Goal: Task Accomplishment & Management: Use online tool/utility

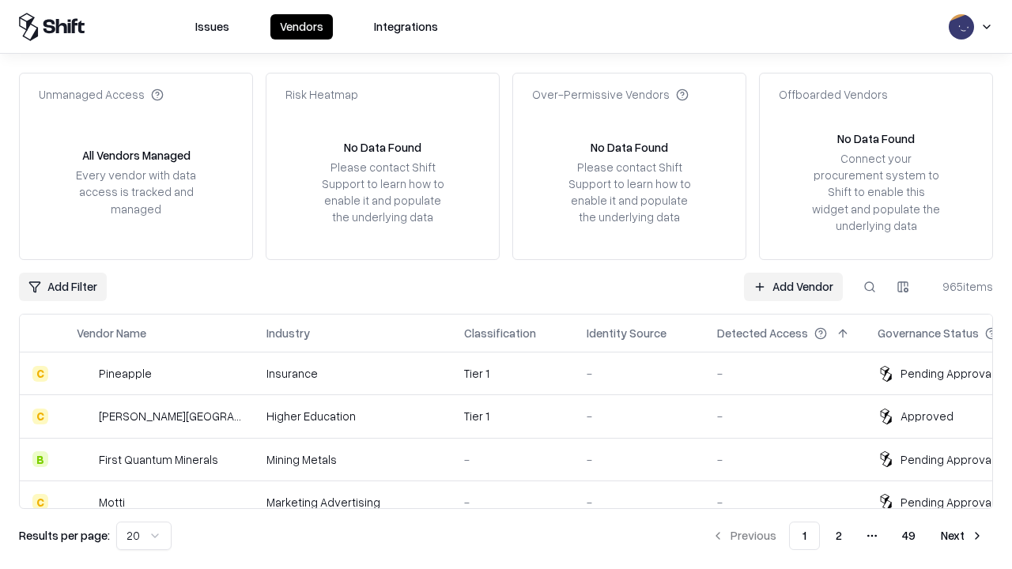
click at [793, 286] on link "Add Vendor" at bounding box center [793, 287] width 99 height 28
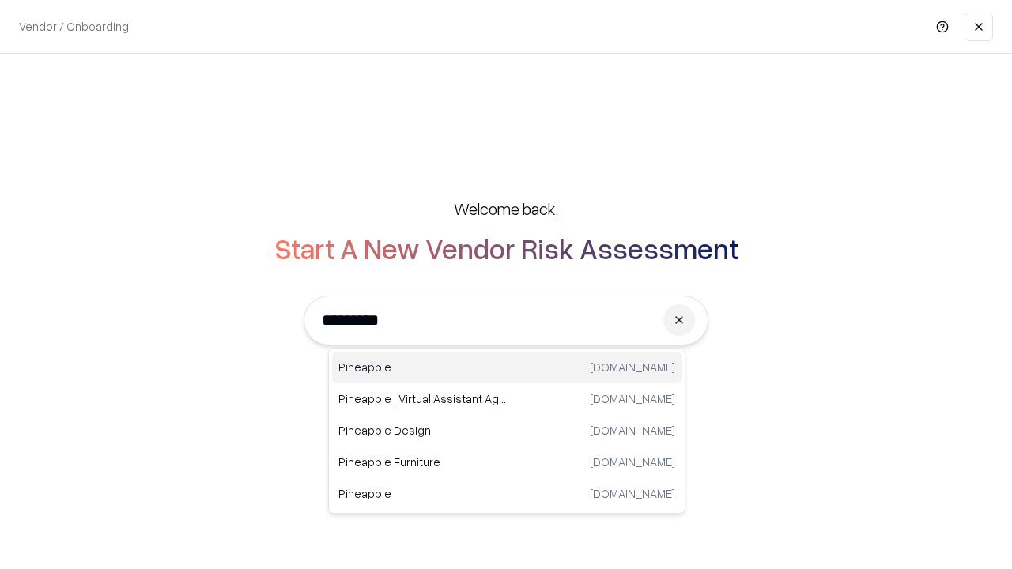
click at [507, 367] on div "Pineapple [DOMAIN_NAME]" at bounding box center [506, 368] width 349 height 32
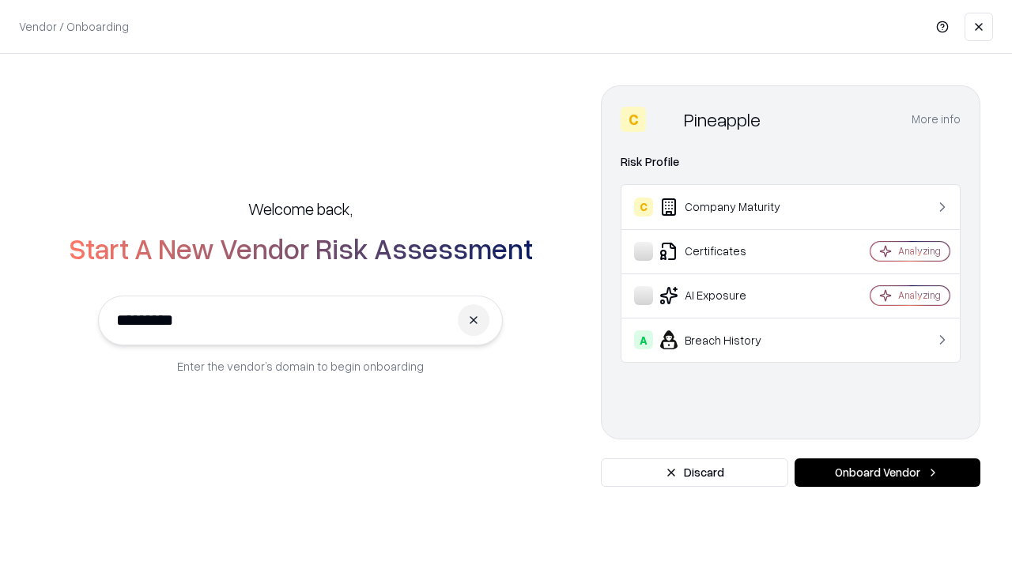
type input "*********"
click at [887, 473] on button "Onboard Vendor" at bounding box center [887, 472] width 186 height 28
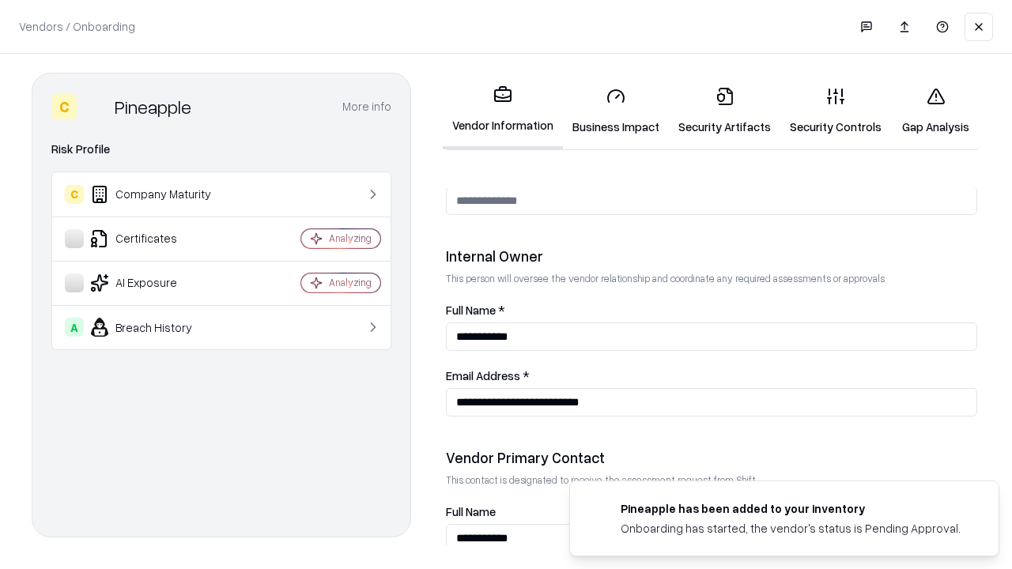
scroll to position [819, 0]
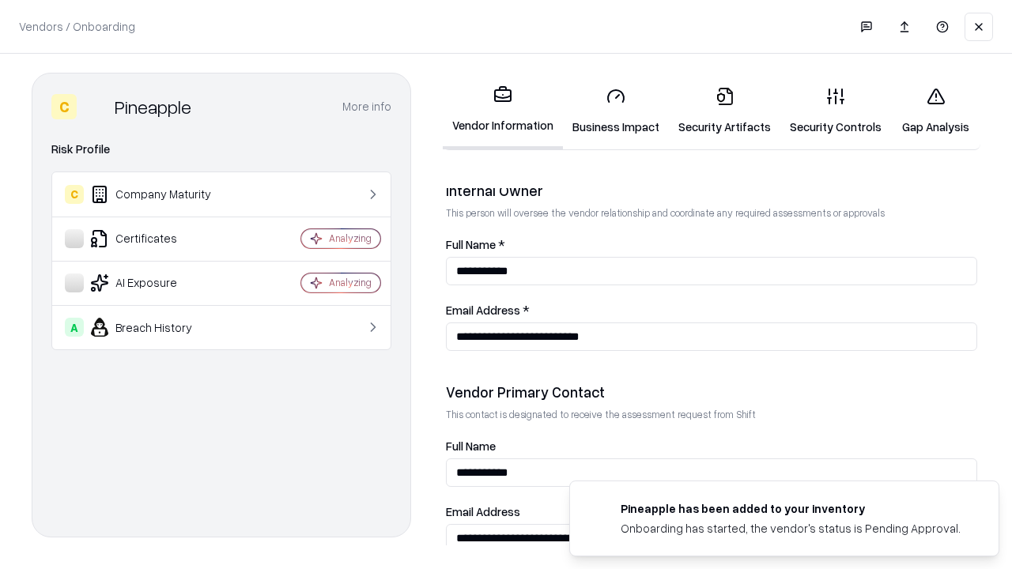
click at [616, 111] on link "Business Impact" at bounding box center [616, 110] width 106 height 73
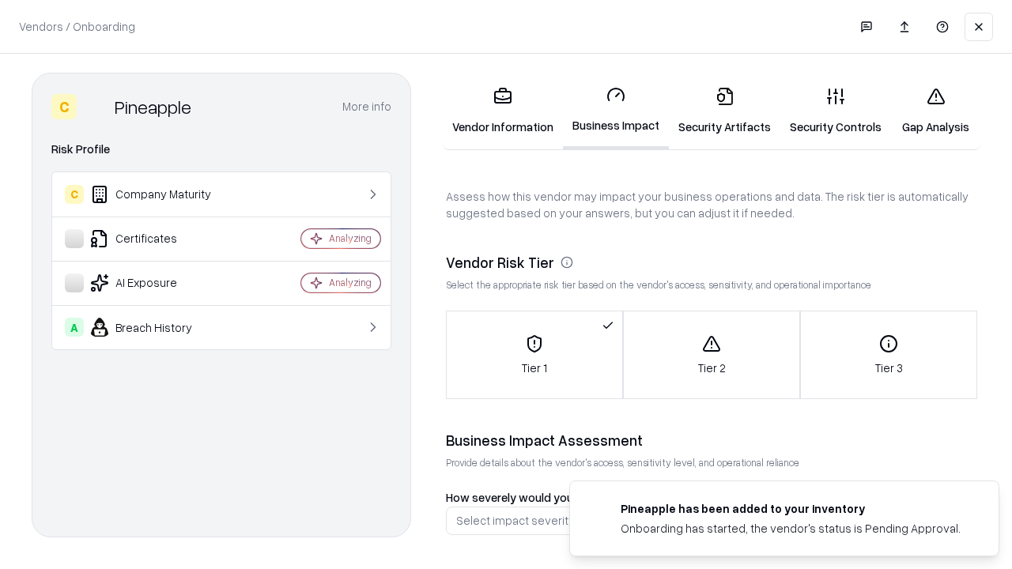
click at [724, 111] on link "Security Artifacts" at bounding box center [724, 110] width 111 height 73
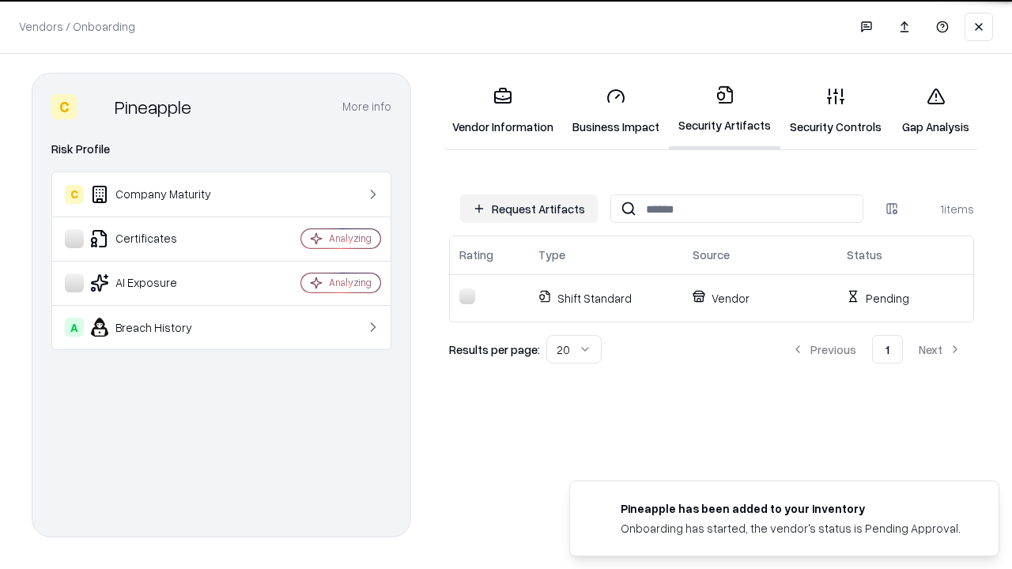
click at [529, 209] on button "Request Artifacts" at bounding box center [529, 208] width 138 height 28
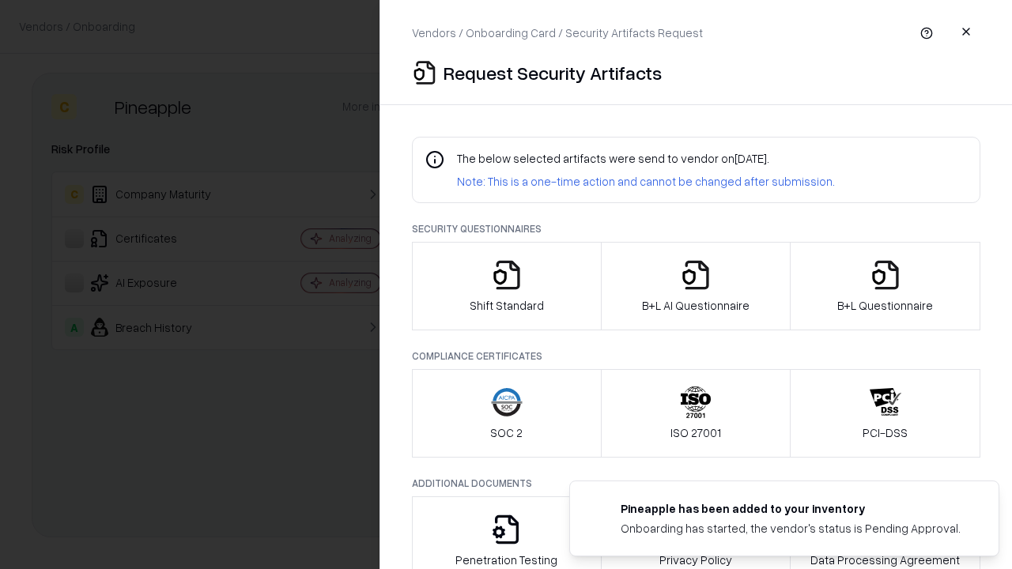
click at [506, 286] on icon "button" at bounding box center [507, 275] width 32 height 32
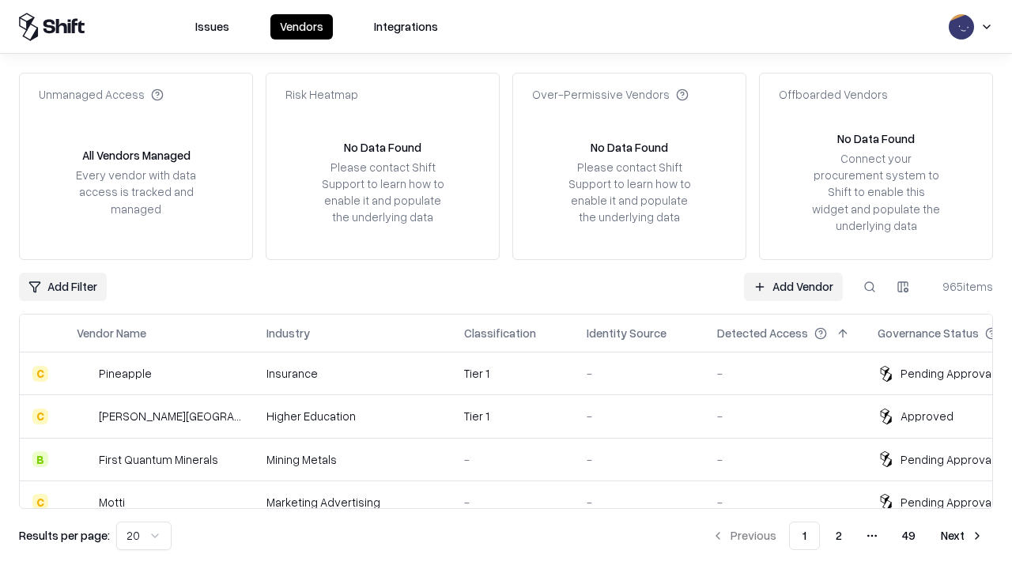
click at [793, 286] on link "Add Vendor" at bounding box center [793, 287] width 99 height 28
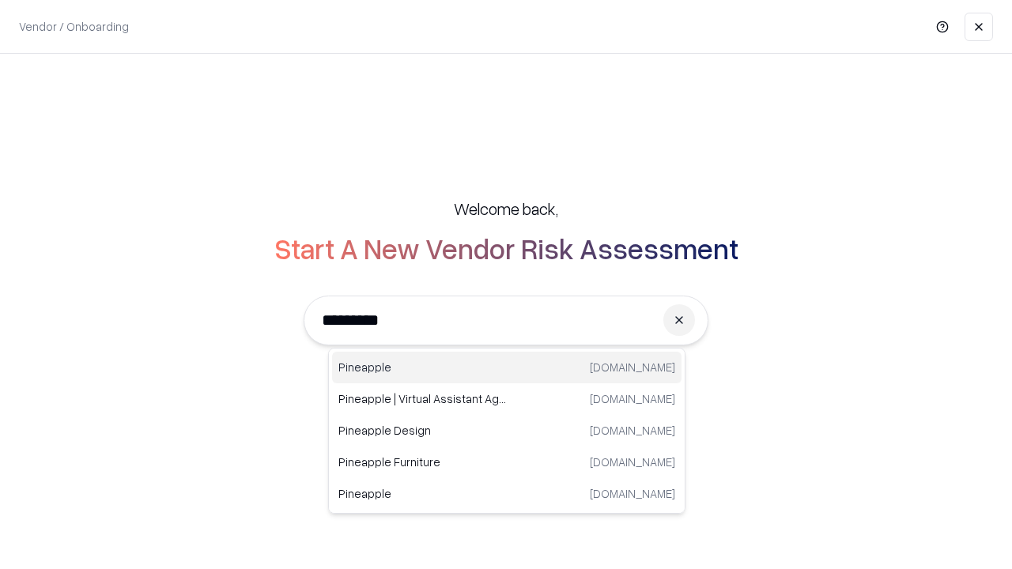
click at [507, 367] on div "Pineapple [DOMAIN_NAME]" at bounding box center [506, 368] width 349 height 32
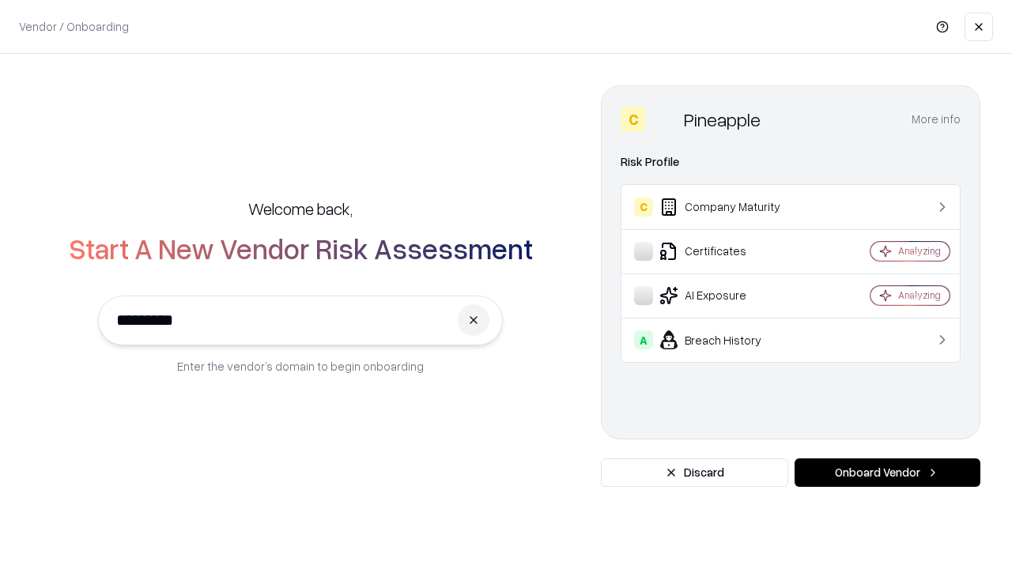
type input "*********"
click at [887, 473] on button "Onboard Vendor" at bounding box center [887, 472] width 186 height 28
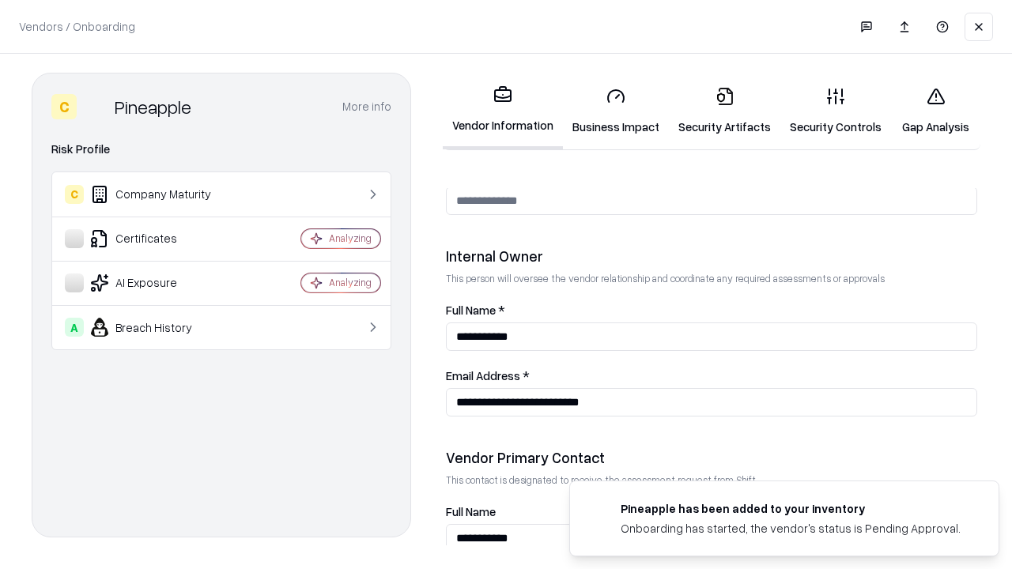
scroll to position [819, 0]
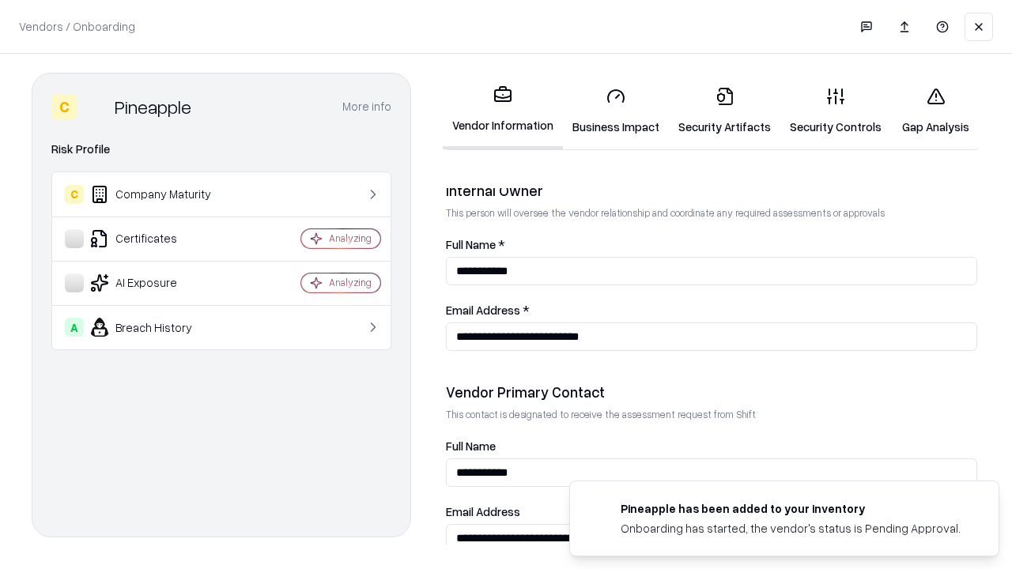
click at [935, 111] on link "Gap Analysis" at bounding box center [935, 110] width 89 height 73
